Goal: Find contact information: Find contact information

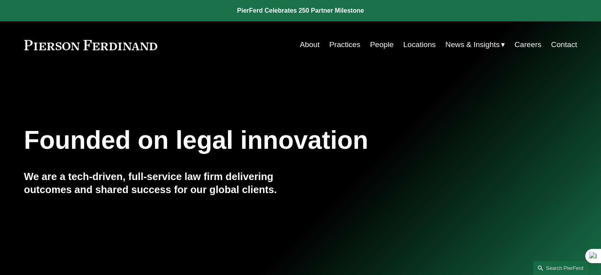
click at [383, 45] on link "People" at bounding box center [382, 44] width 24 height 15
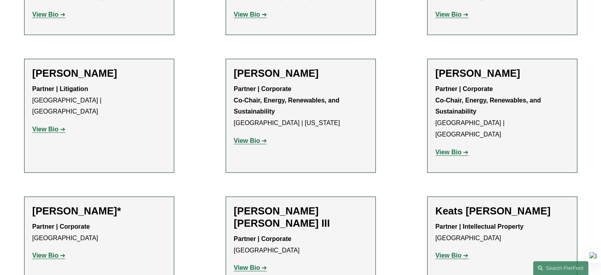
scroll to position [7750, 0]
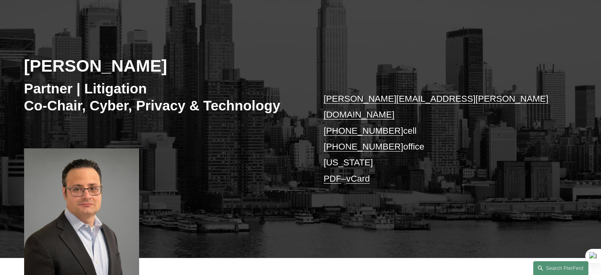
scroll to position [79, 0]
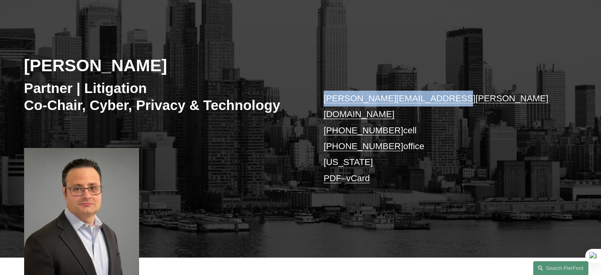
drag, startPoint x: 454, startPoint y: 95, endPoint x: 321, endPoint y: 95, distance: 132.5
click at [321, 95] on div "Richard Reiter Partner | Litigation Co-Chair, Cyber, Privacy & Technology richa…" at bounding box center [300, 132] width 601 height 250
copy link "richard.reiter@pierferd.com"
drag, startPoint x: 390, startPoint y: 116, endPoint x: 340, endPoint y: 117, distance: 50.2
click at [337, 117] on p "richard.reiter@pierferd.com +1.914.523.2976 cell +1.203.493.7026 office New Yor…" at bounding box center [439, 139] width 231 height 96
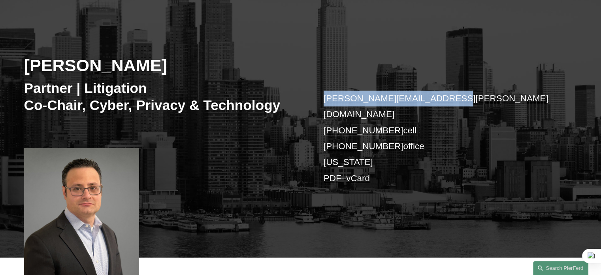
copy link "914.523.2976"
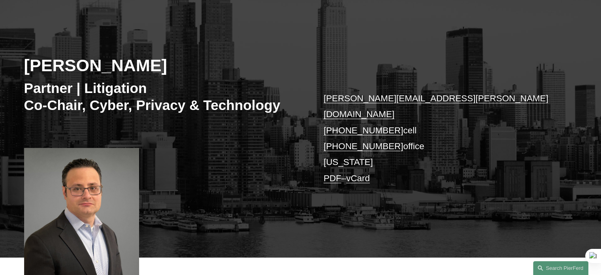
drag, startPoint x: 423, startPoint y: 159, endPoint x: 397, endPoint y: 151, distance: 26.9
click at [422, 159] on p "richard.reiter@pierferd.com +1.914.523.2976 cell +1.203.493.7026 office New Yor…" at bounding box center [439, 139] width 231 height 96
drag, startPoint x: 390, startPoint y: 130, endPoint x: 337, endPoint y: 131, distance: 53.4
click at [337, 131] on p "richard.reiter@pierferd.com +1.914.523.2976 cell +1.203.493.7026 office New Yor…" at bounding box center [439, 139] width 231 height 96
copy link "203.493.7026"
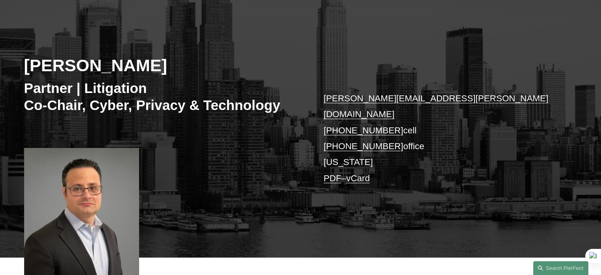
drag, startPoint x: 366, startPoint y: 161, endPoint x: 362, endPoint y: 159, distance: 4.6
click at [366, 173] on link "vCard" at bounding box center [358, 178] width 24 height 10
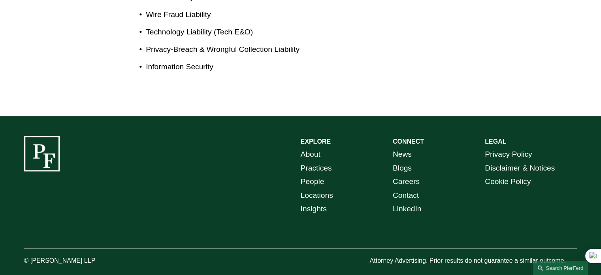
scroll to position [206, 0]
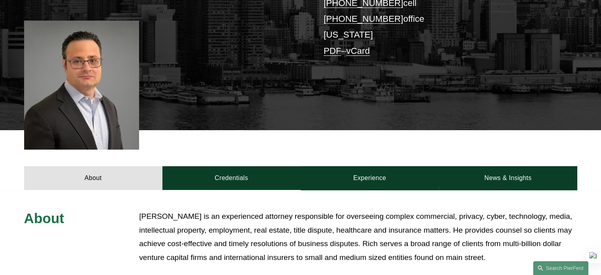
click at [409, 86] on div "Richard Reiter Partner | Litigation Co-Chair, Cyber, Privacy & Technology richa…" at bounding box center [300, 5] width 601 height 250
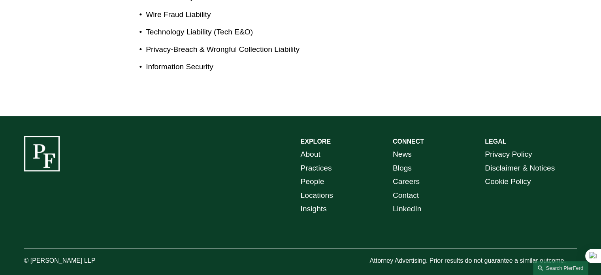
click at [324, 189] on link "Locations" at bounding box center [317, 196] width 32 height 14
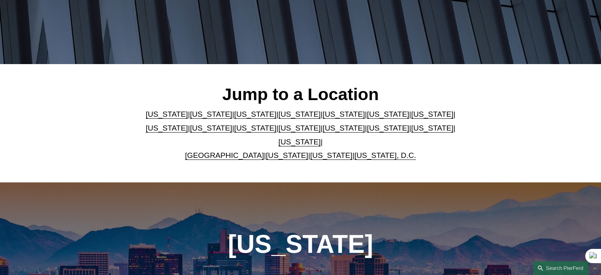
scroll to position [158, 0]
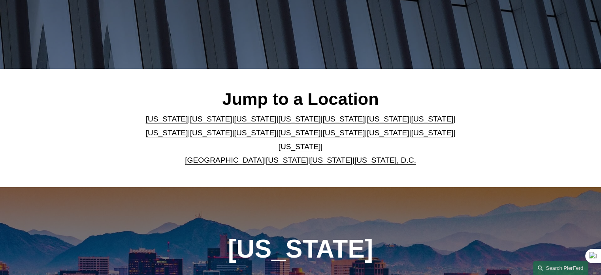
click at [279, 136] on link "[US_STATE]" at bounding box center [300, 133] width 42 height 8
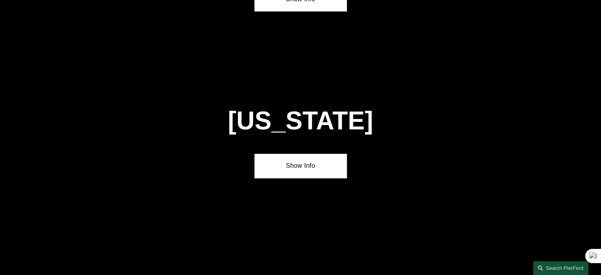
scroll to position [2005, 0]
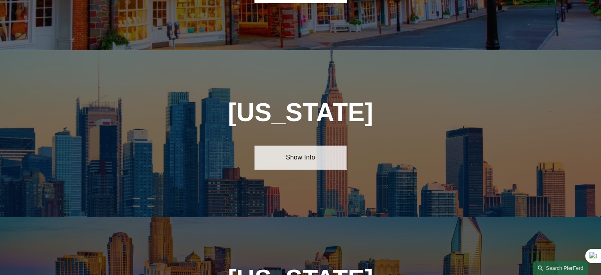
click at [295, 146] on link "Show Info" at bounding box center [301, 158] width 92 height 24
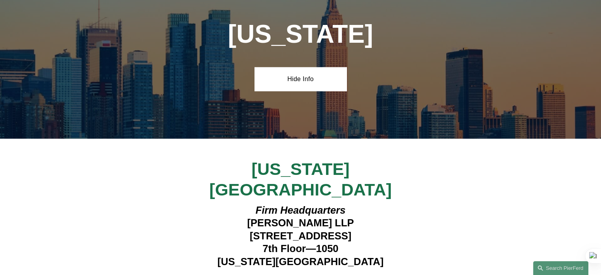
scroll to position [2084, 0]
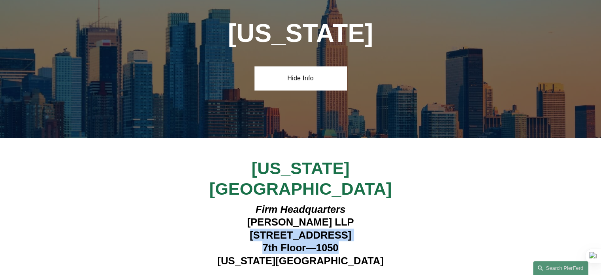
drag, startPoint x: 226, startPoint y: 167, endPoint x: 372, endPoint y: 180, distance: 146.5
click at [372, 203] on h4 "Firm Headquarters Pierson Ferdinand LLP 1270 Avenue of the Americas 7th Floor—1…" at bounding box center [300, 235] width 231 height 64
copy h4 "1270 Avenue of the Americas 7th Floor—1050"
click at [364, 203] on h4 "Firm Headquarters Pierson Ferdinand LLP 1270 Avenue of the Americas 7th Floor—1…" at bounding box center [300, 235] width 231 height 64
copy h4 "1270 Avenue of the Americas 7th Floor—1050 New York, NY 10020"
